Goal: Find specific fact: Find specific fact

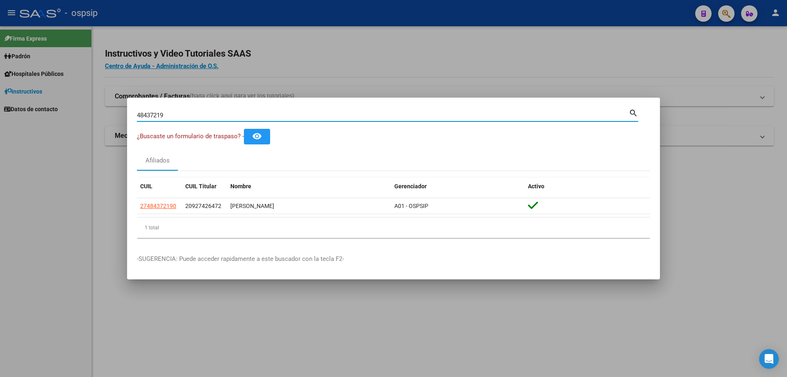
click at [159, 112] on input "48437219" at bounding box center [383, 114] width 492 height 7
paste input "18515815"
type input "18515815"
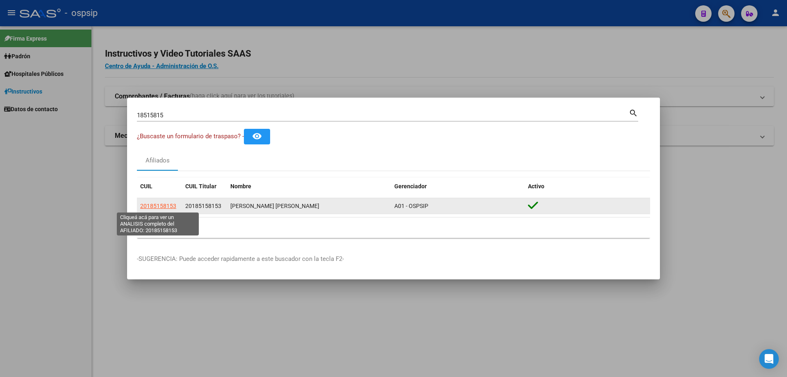
click at [163, 203] on span "20185158153" at bounding box center [158, 205] width 36 height 7
type textarea "20185158153"
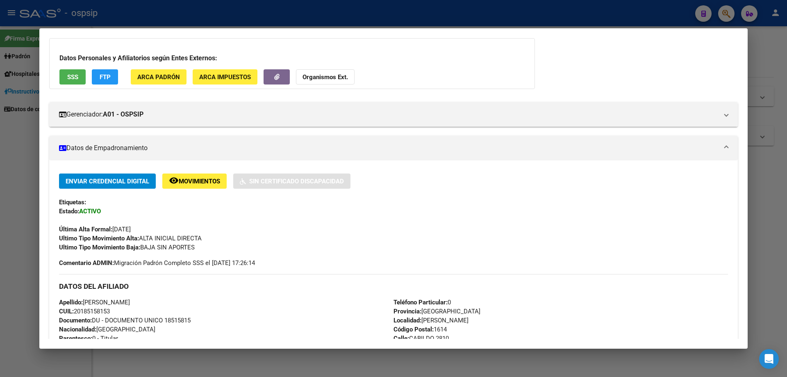
scroll to position [123, 0]
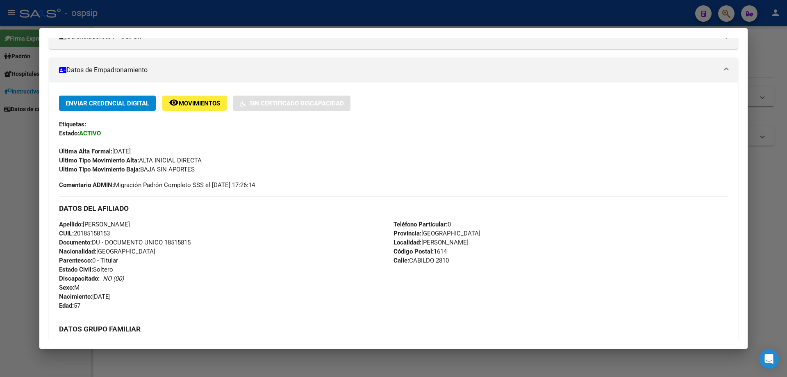
click at [188, 245] on span "Documento: DU - DOCUMENTO UNICO 18515815" at bounding box center [125, 241] width 132 height 7
copy span "18515815"
